Goal: Find specific page/section: Find specific page/section

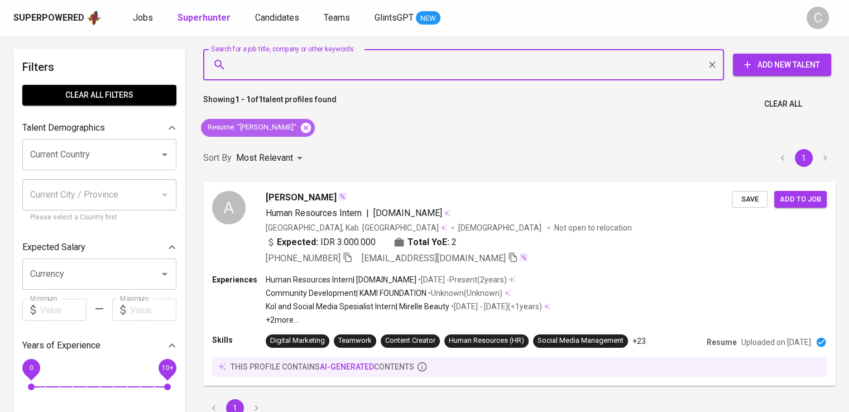
click at [302, 127] on icon at bounding box center [306, 127] width 10 height 10
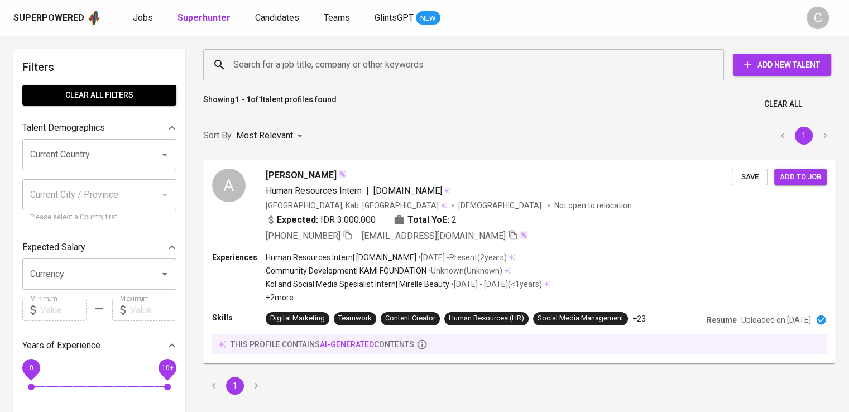
click at [362, 69] on input "Search for a job title, company or other keywords" at bounding box center [466, 64] width 472 height 21
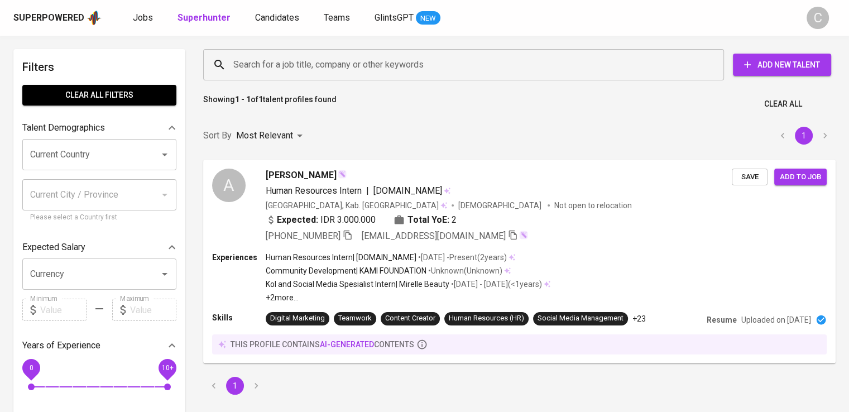
click at [362, 69] on input "Search for a job title, company or other keywords" at bounding box center [466, 64] width 472 height 21
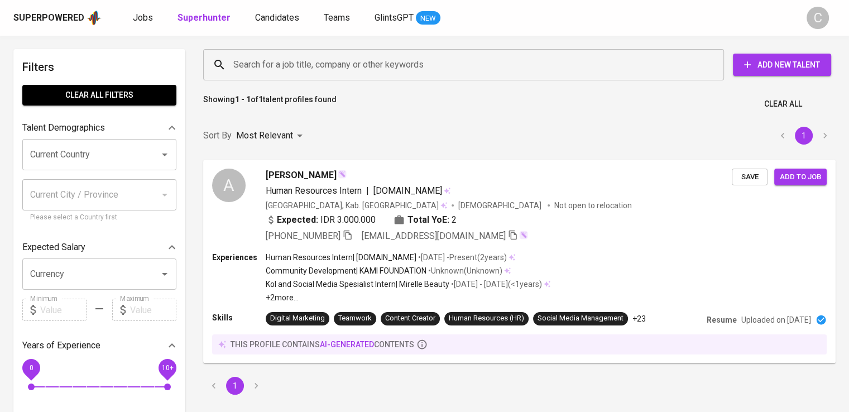
click at [362, 69] on input "Search for a job title, company or other keywords" at bounding box center [466, 64] width 472 height 21
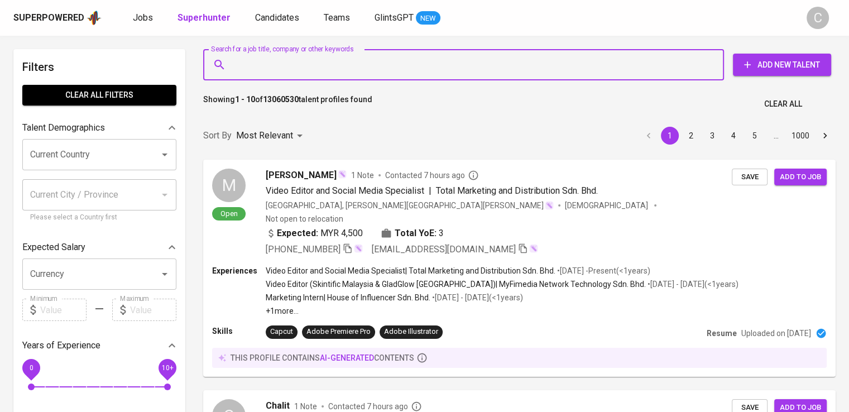
click at [362, 69] on input "Search for a job title, company or other keywords" at bounding box center [466, 64] width 472 height 21
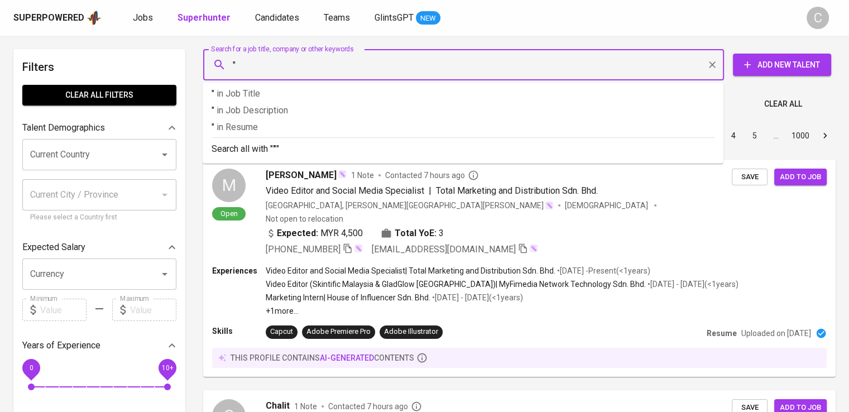
paste input "Sumber Tani Agung Resources"
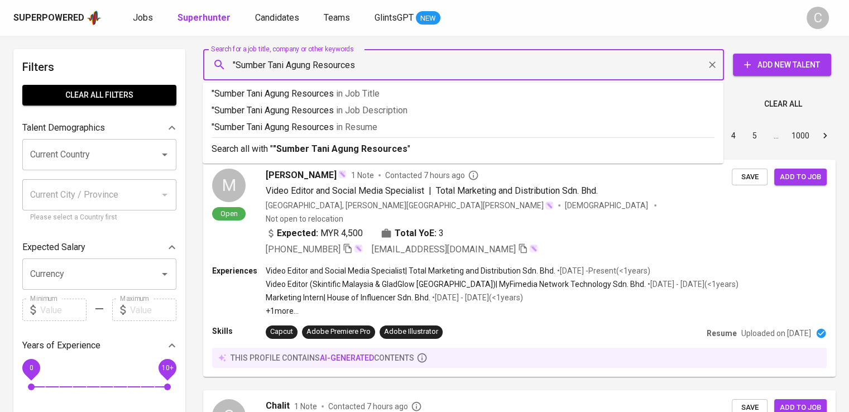
type input ""Sumber Tani Agung Resources""
click at [386, 123] on p ""Sumber Tani Agung Resources" in Resume" at bounding box center [462, 127] width 503 height 13
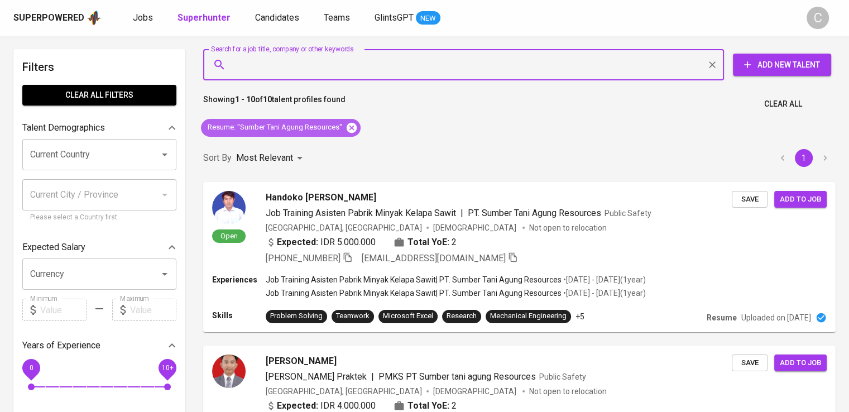
click at [352, 124] on icon at bounding box center [352, 127] width 10 height 10
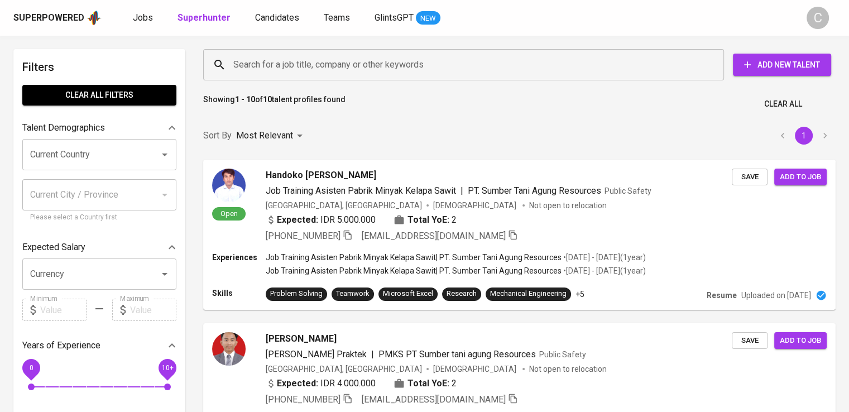
click at [308, 68] on input "Search for a job title, company or other keywords" at bounding box center [466, 64] width 472 height 21
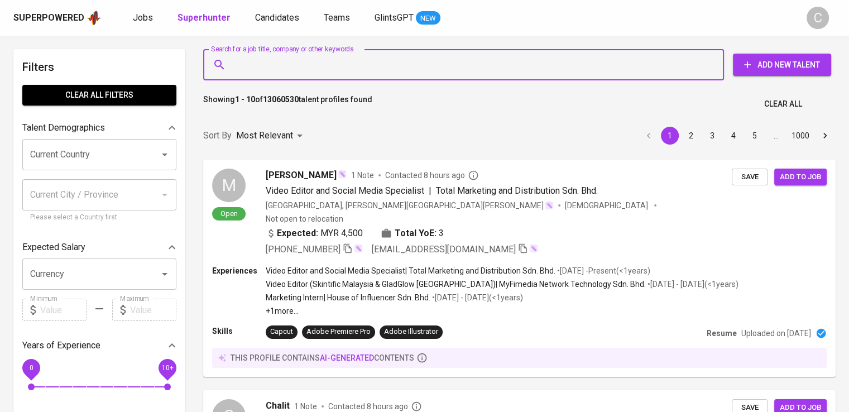
click at [308, 68] on input "Search for a job title, company or other keywords" at bounding box center [466, 64] width 472 height 21
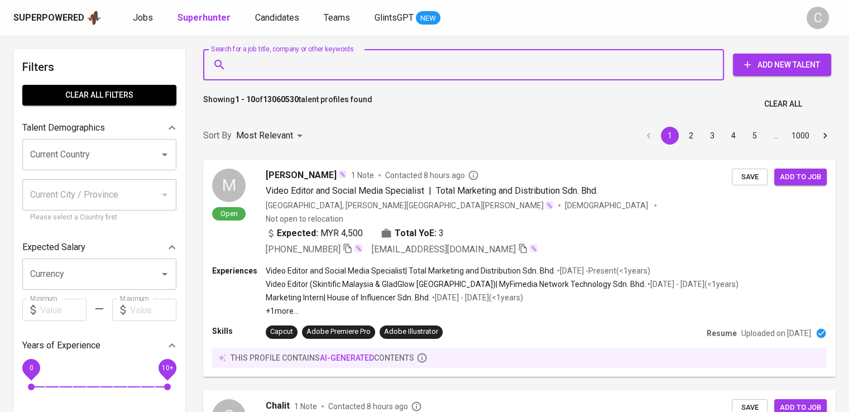
click at [308, 68] on input "Search for a job title, company or other keywords" at bounding box center [466, 64] width 472 height 21
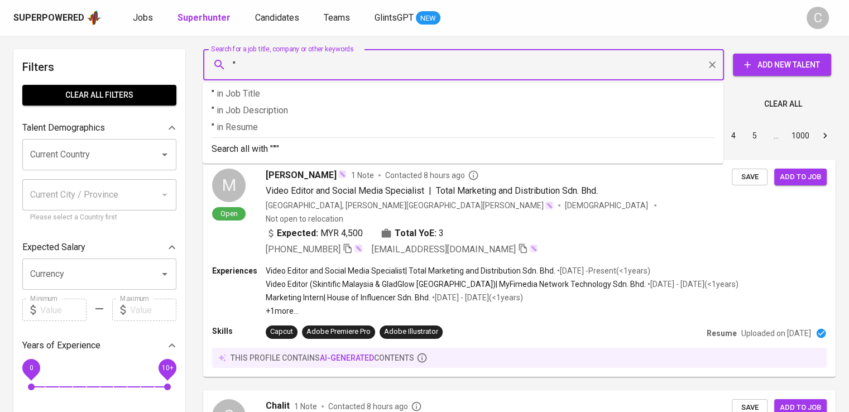
paste input "Suci Ayu [PERSON_NAME]"
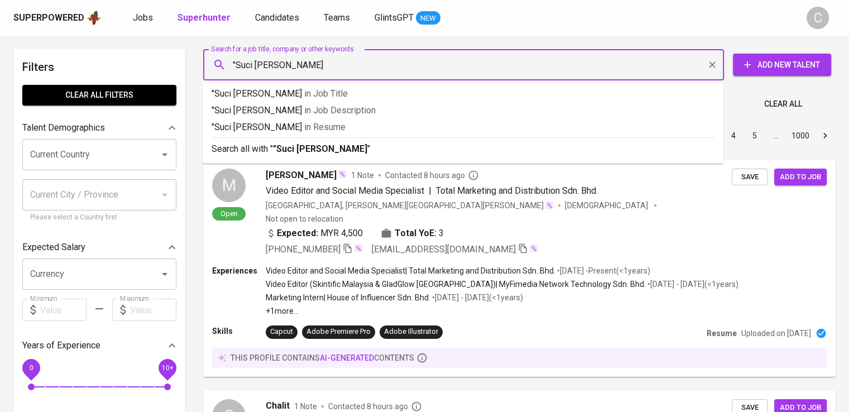
type input ""Suci Ayu [PERSON_NAME]""
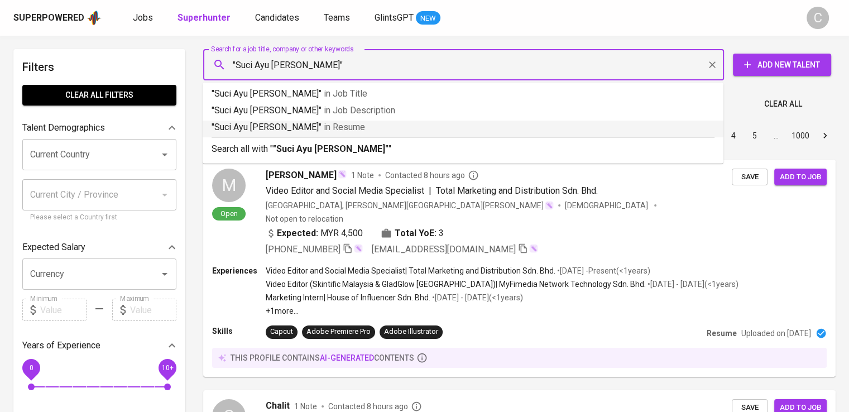
click at [324, 128] on span "in [GEOGRAPHIC_DATA]" at bounding box center [344, 127] width 41 height 11
